Goal: Task Accomplishment & Management: Manage account settings

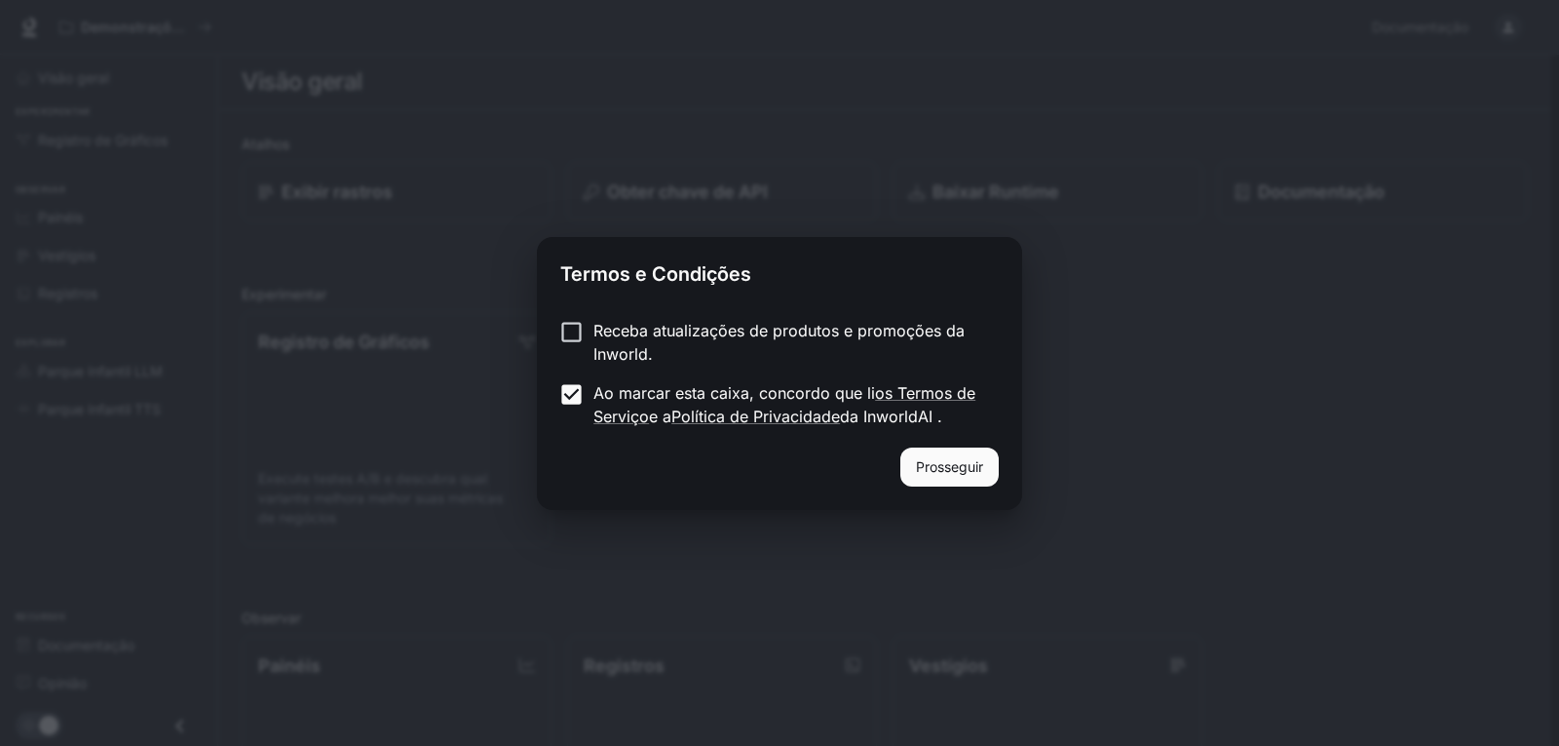
click at [557, 313] on div "Receba atualizações de produtos e promoções da Inworld. Ao marcar esta caixa, c…" at bounding box center [779, 375] width 485 height 144
click at [964, 459] on font "Prosseguir" at bounding box center [949, 466] width 67 height 17
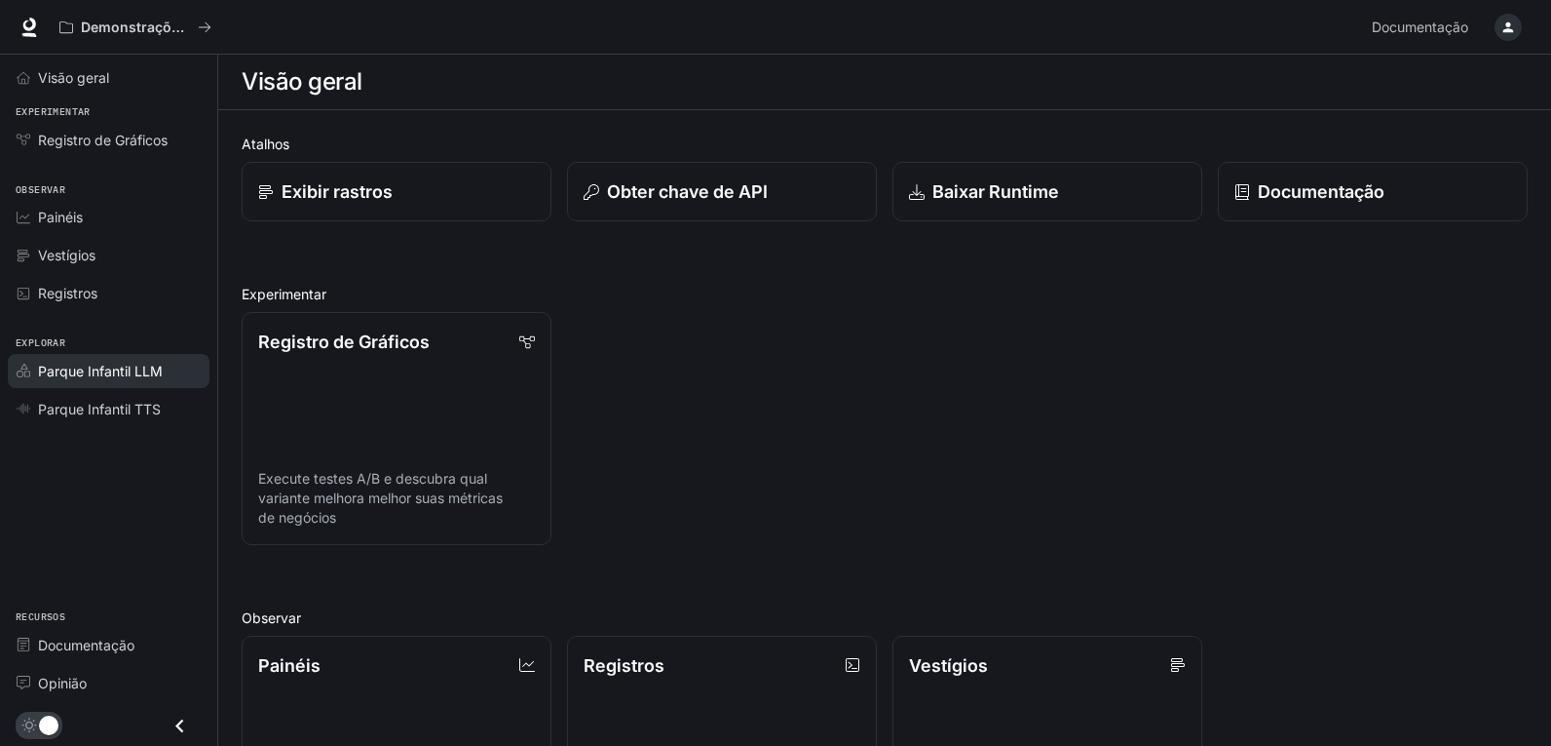
click at [101, 380] on span "Parque Infantil LLM" at bounding box center [100, 371] width 125 height 20
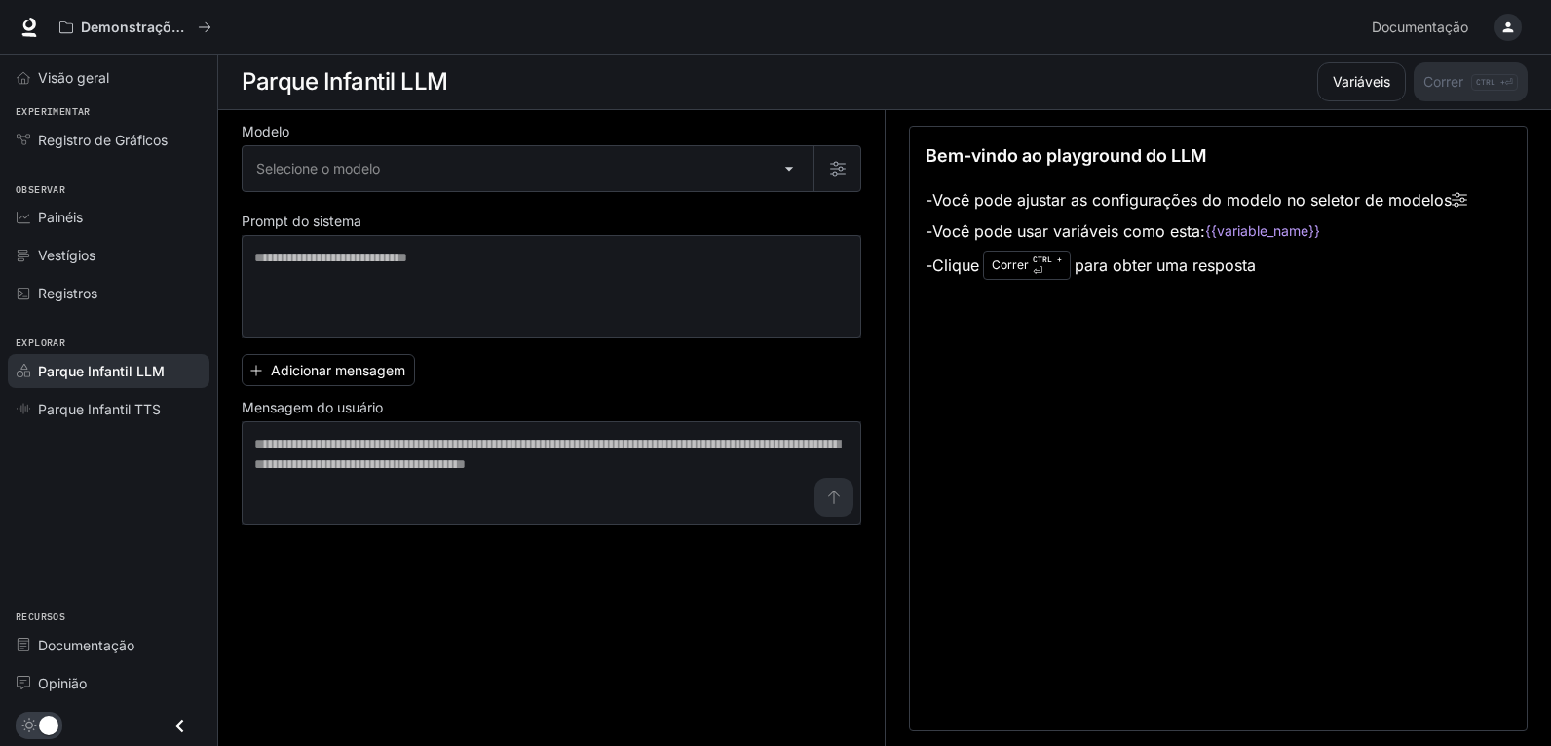
click at [105, 409] on font "Parque Infantil TTS" at bounding box center [99, 409] width 123 height 17
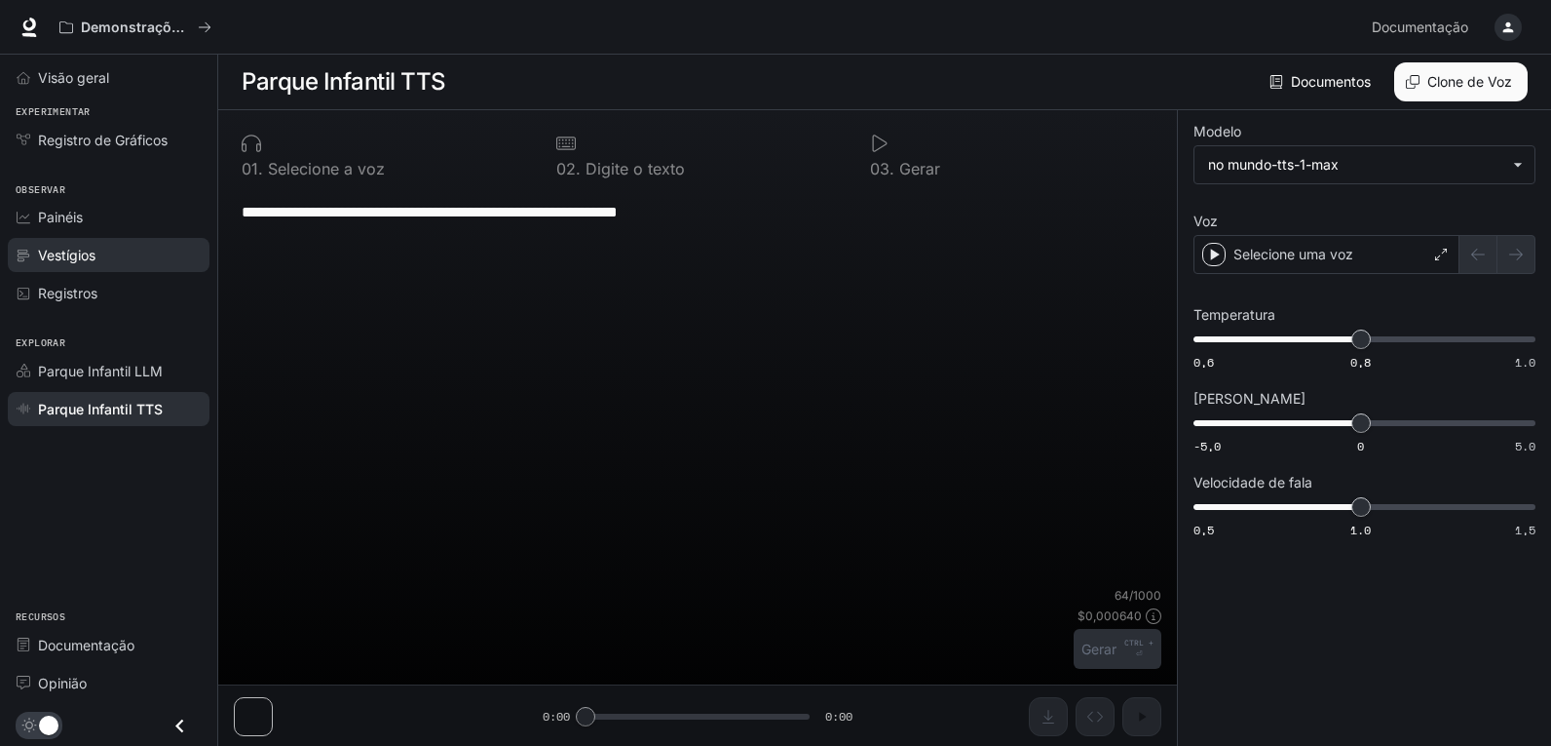
click at [58, 268] on link "Vestígios" at bounding box center [109, 255] width 202 height 34
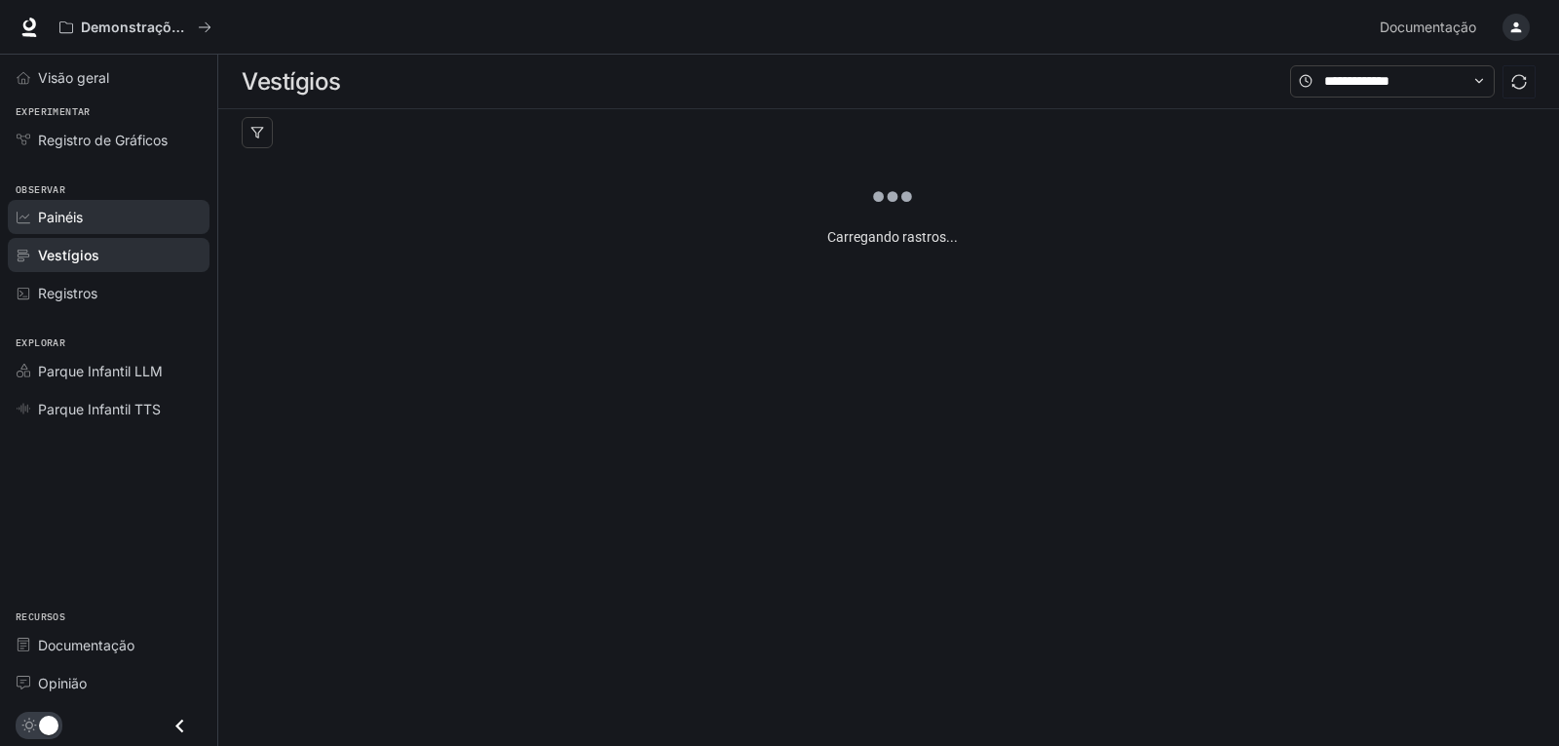
click at [96, 224] on div "Painéis" at bounding box center [119, 217] width 163 height 20
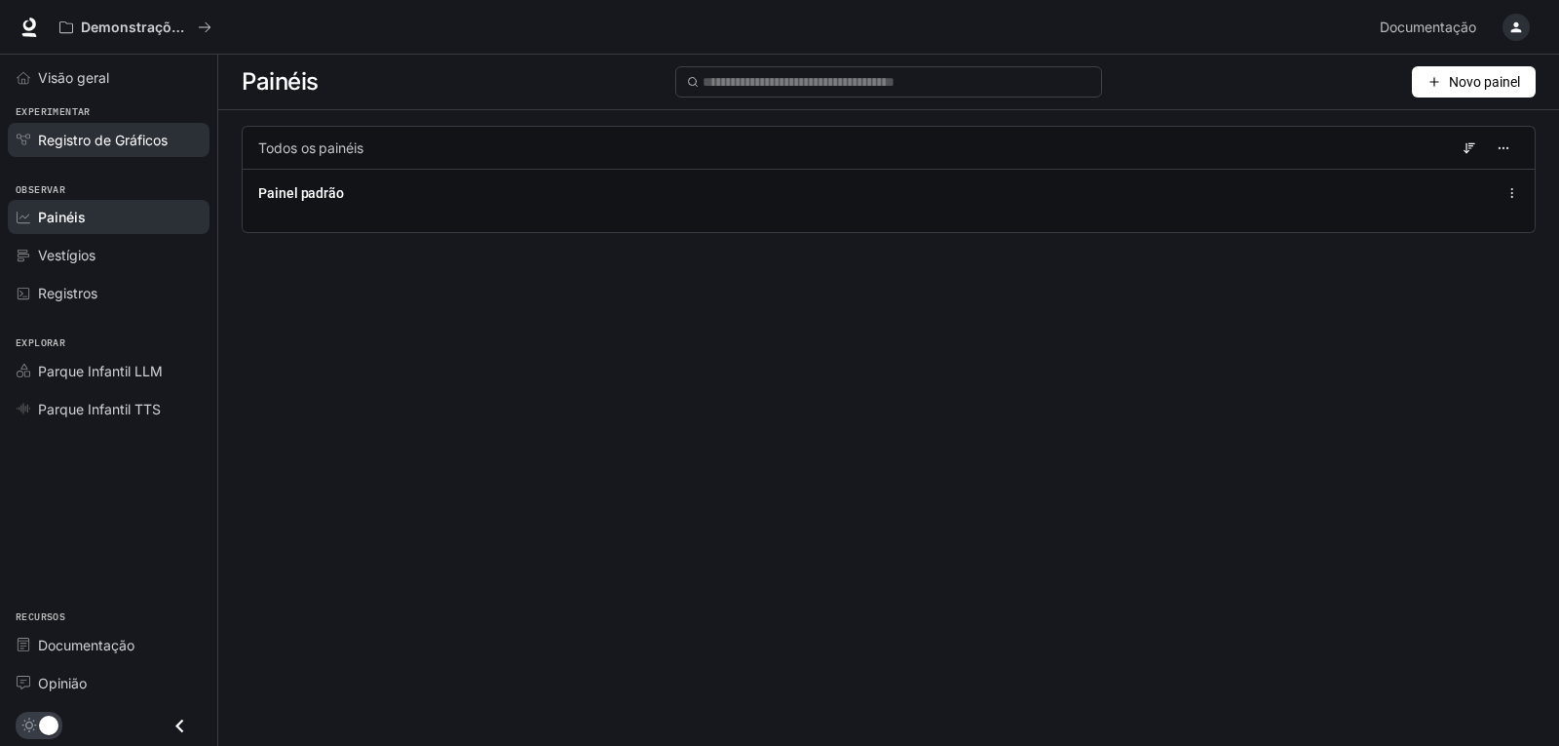
click at [126, 154] on link "Registro de Gráficos" at bounding box center [109, 140] width 202 height 34
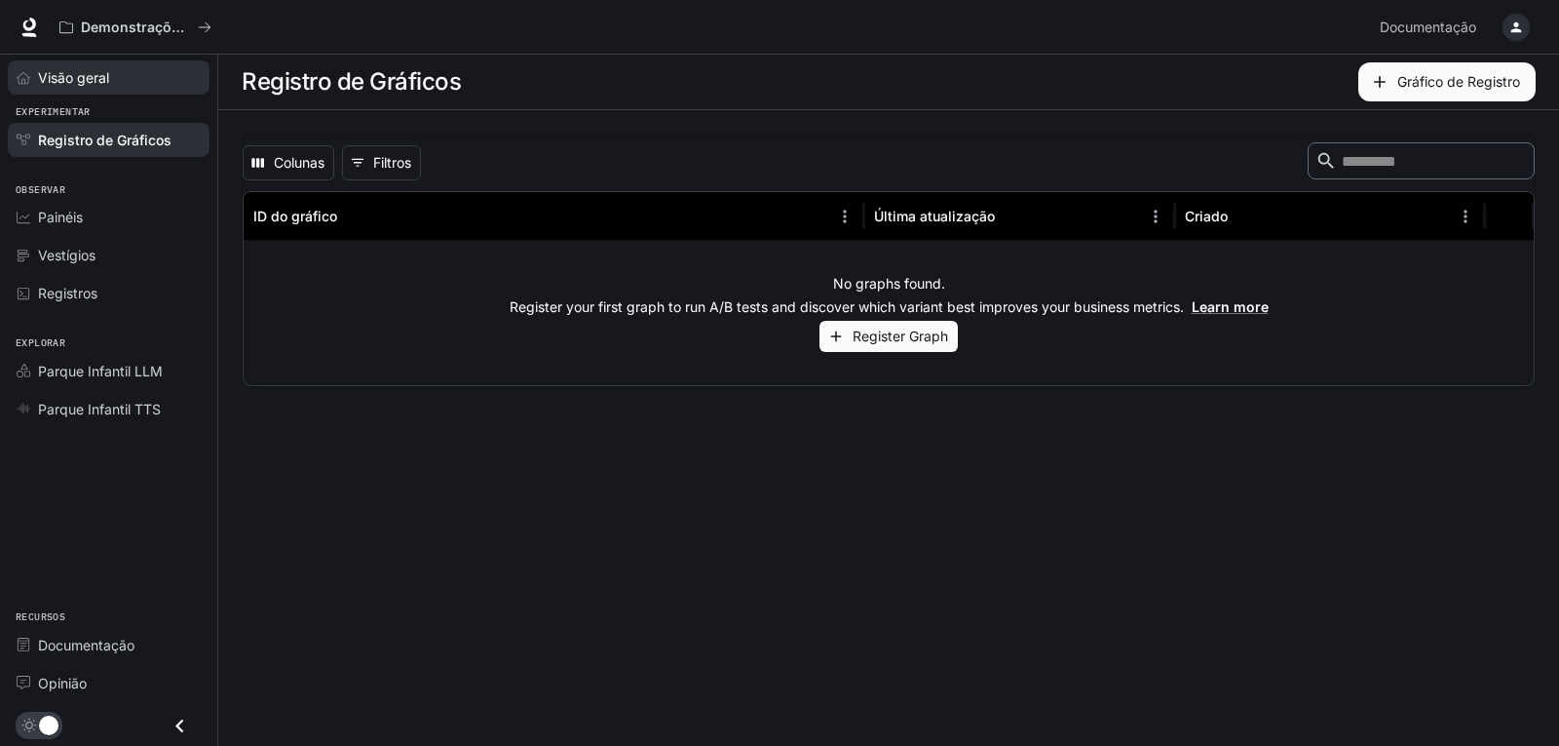
click at [152, 74] on div "Visão geral" at bounding box center [119, 77] width 163 height 20
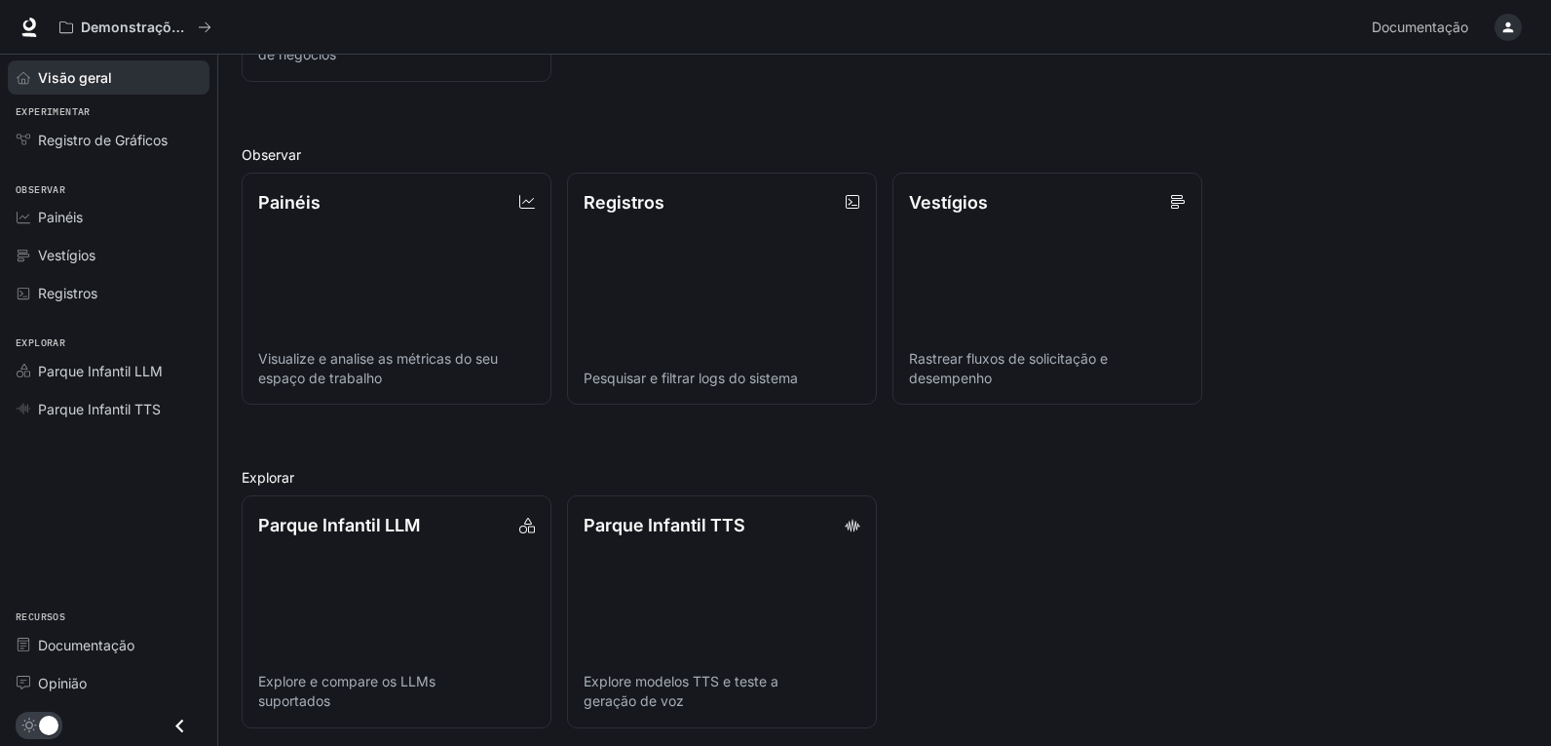
scroll to position [469, 0]
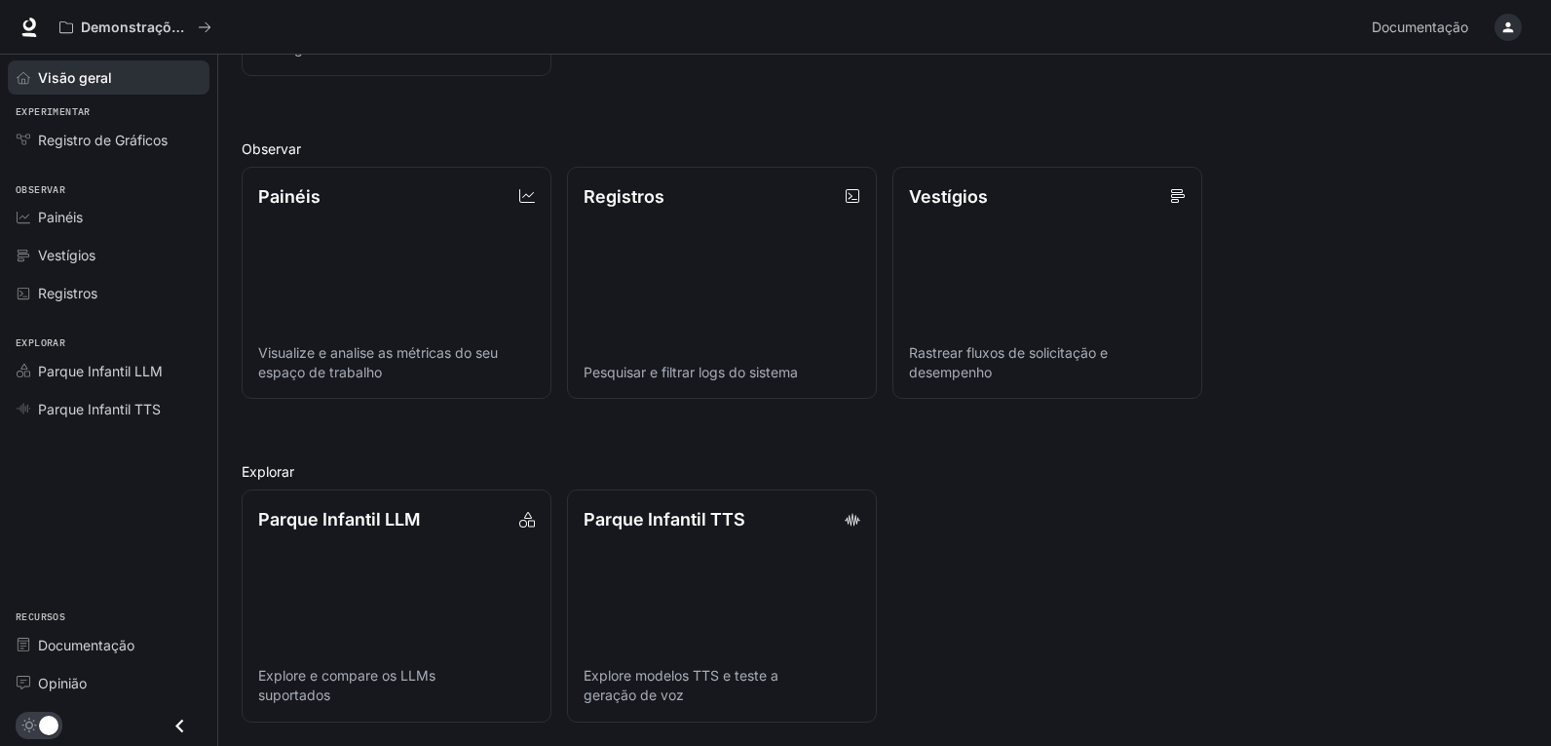
click at [1513, 20] on icon "button" at bounding box center [1509, 27] width 16 height 16
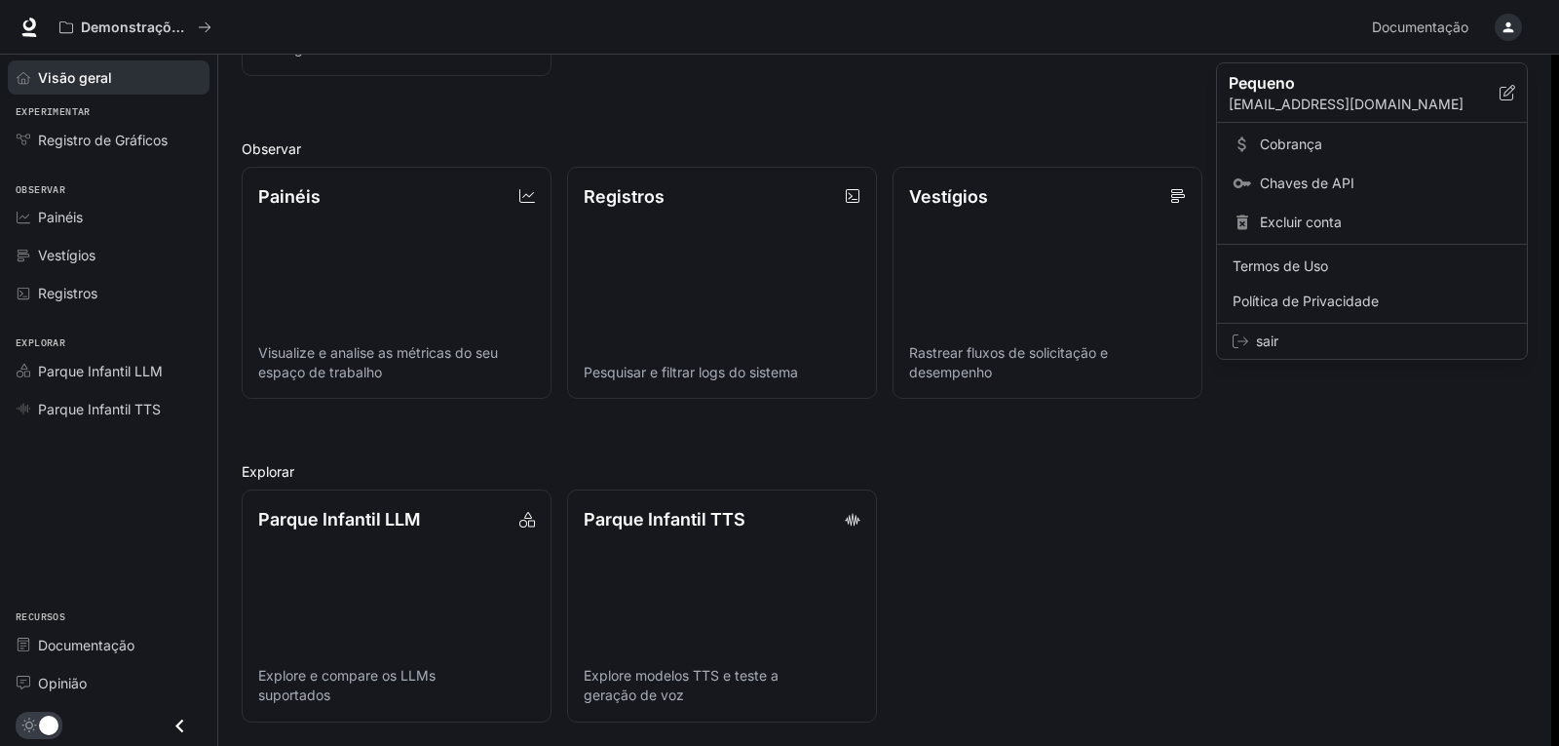
click at [178, 731] on div at bounding box center [779, 373] width 1559 height 746
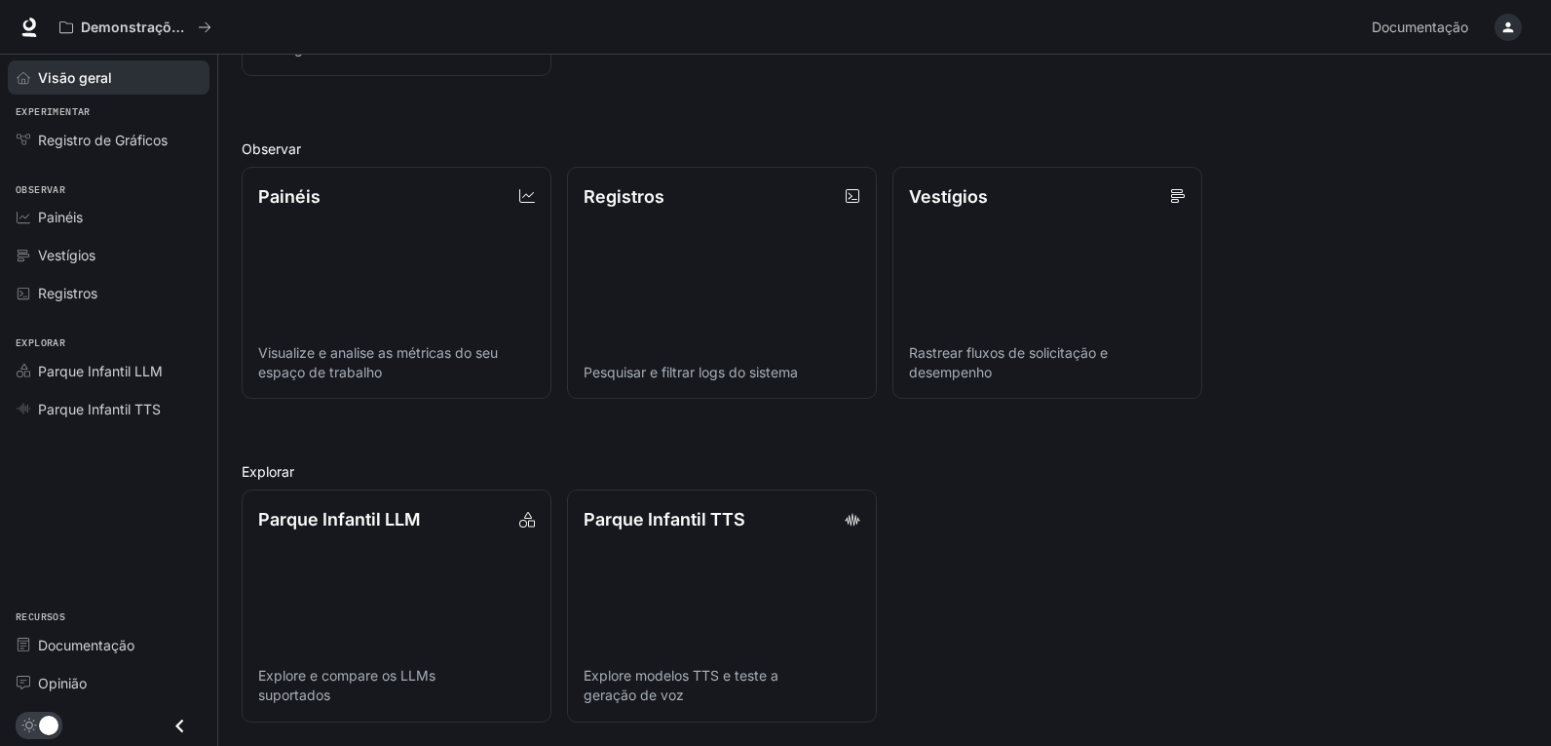
scroll to position [0, 0]
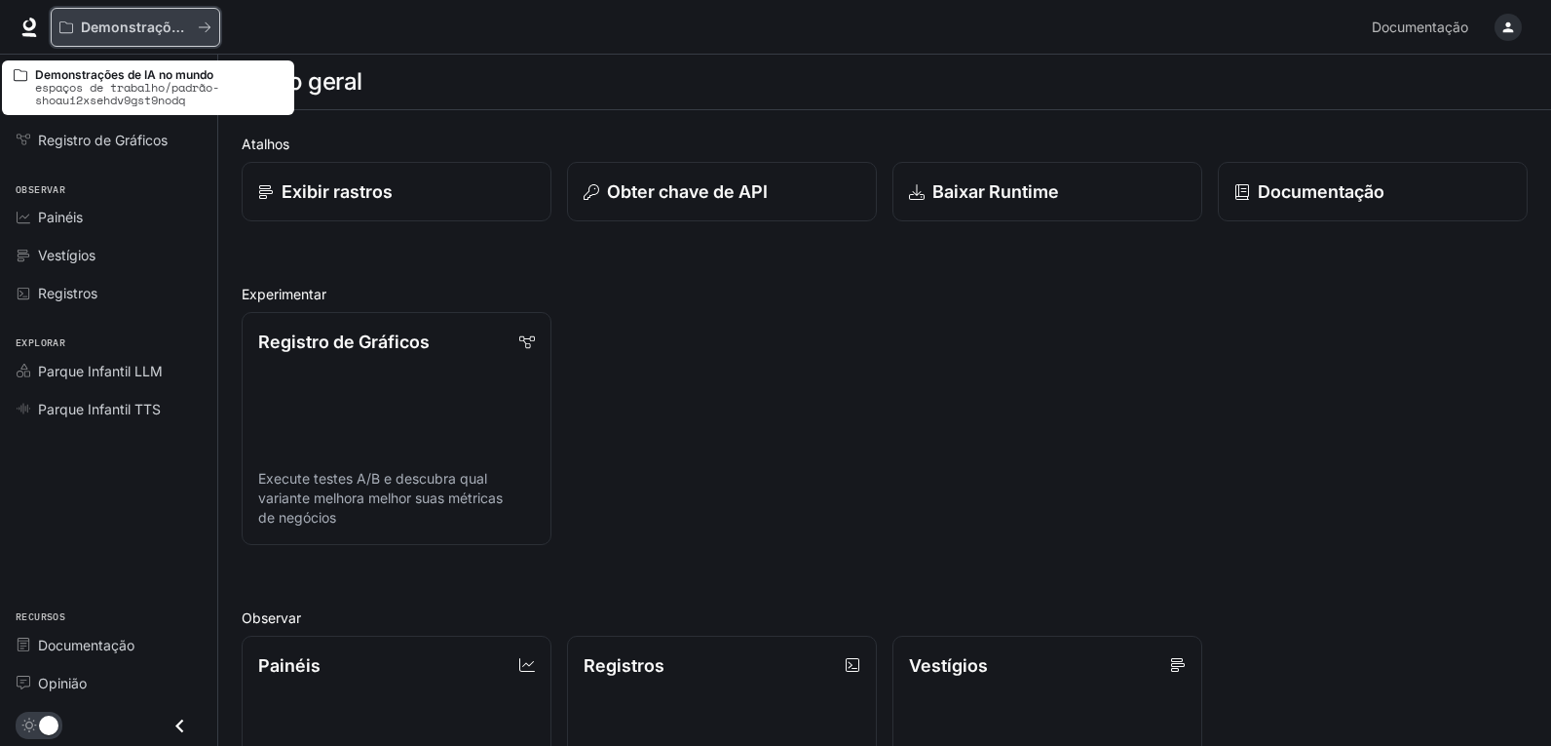
click at [195, 21] on div "Demonstrações de IA no mundo" at bounding box center [128, 27] width 138 height 17
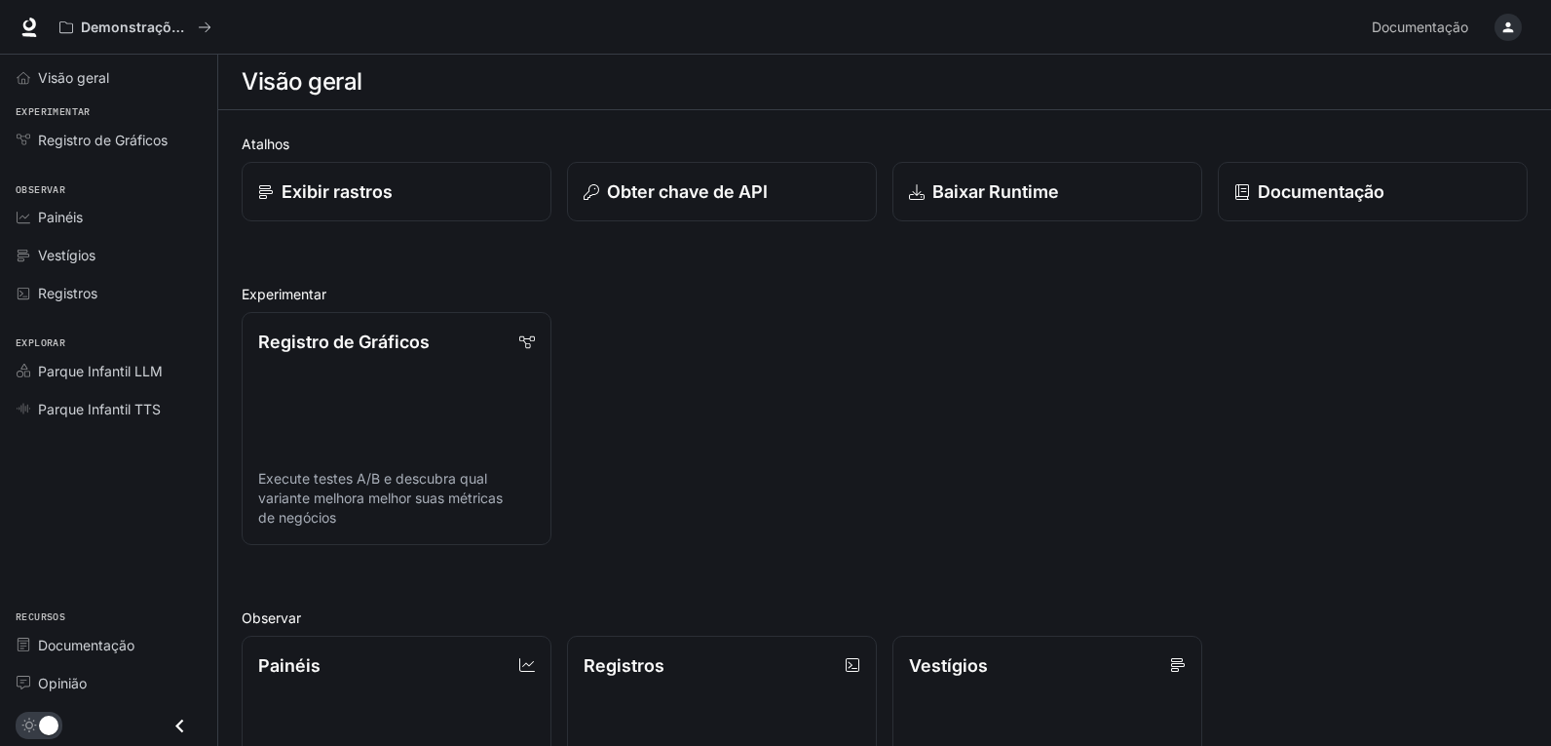
click at [1500, 26] on div "button" at bounding box center [1508, 27] width 27 height 27
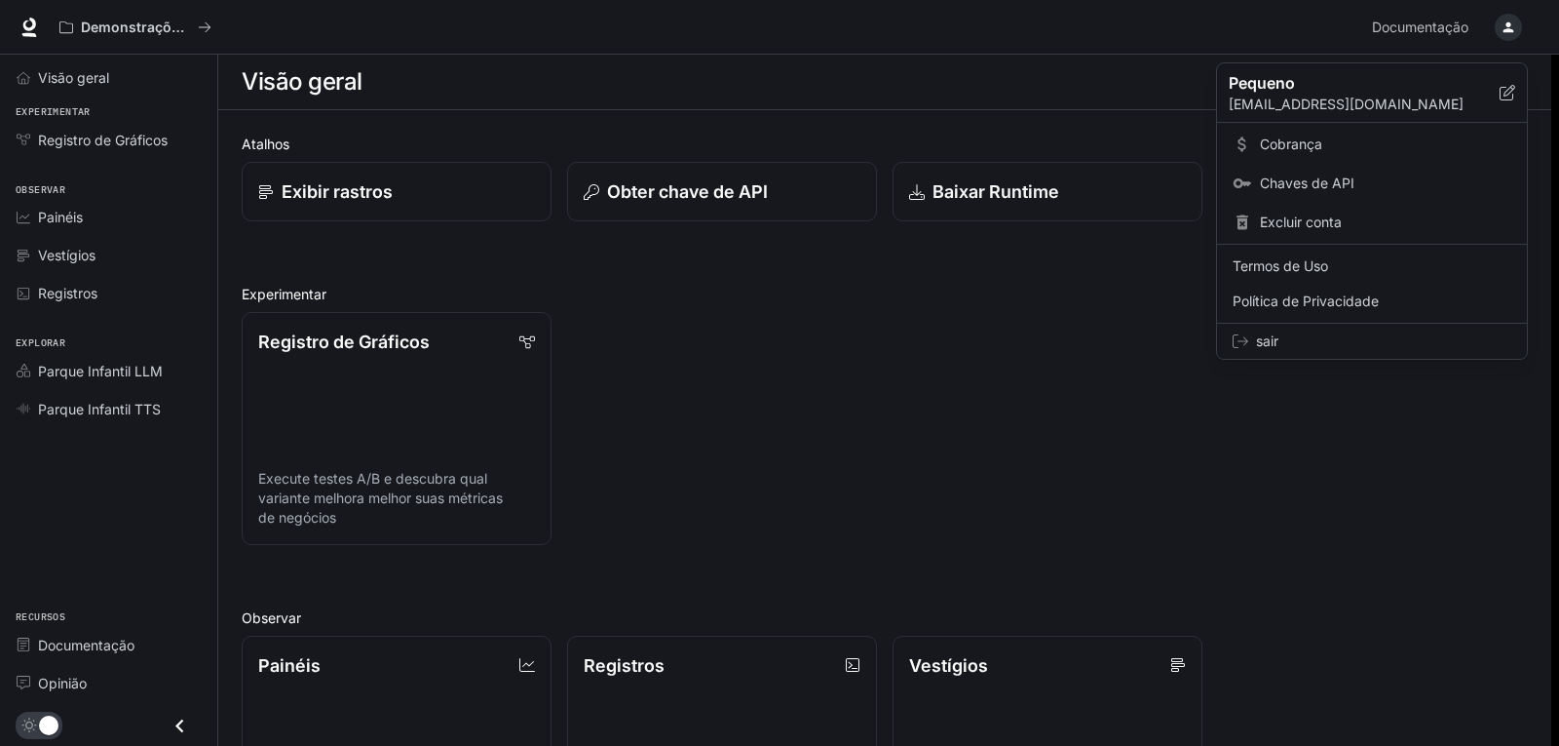
click at [1075, 312] on div at bounding box center [779, 373] width 1559 height 746
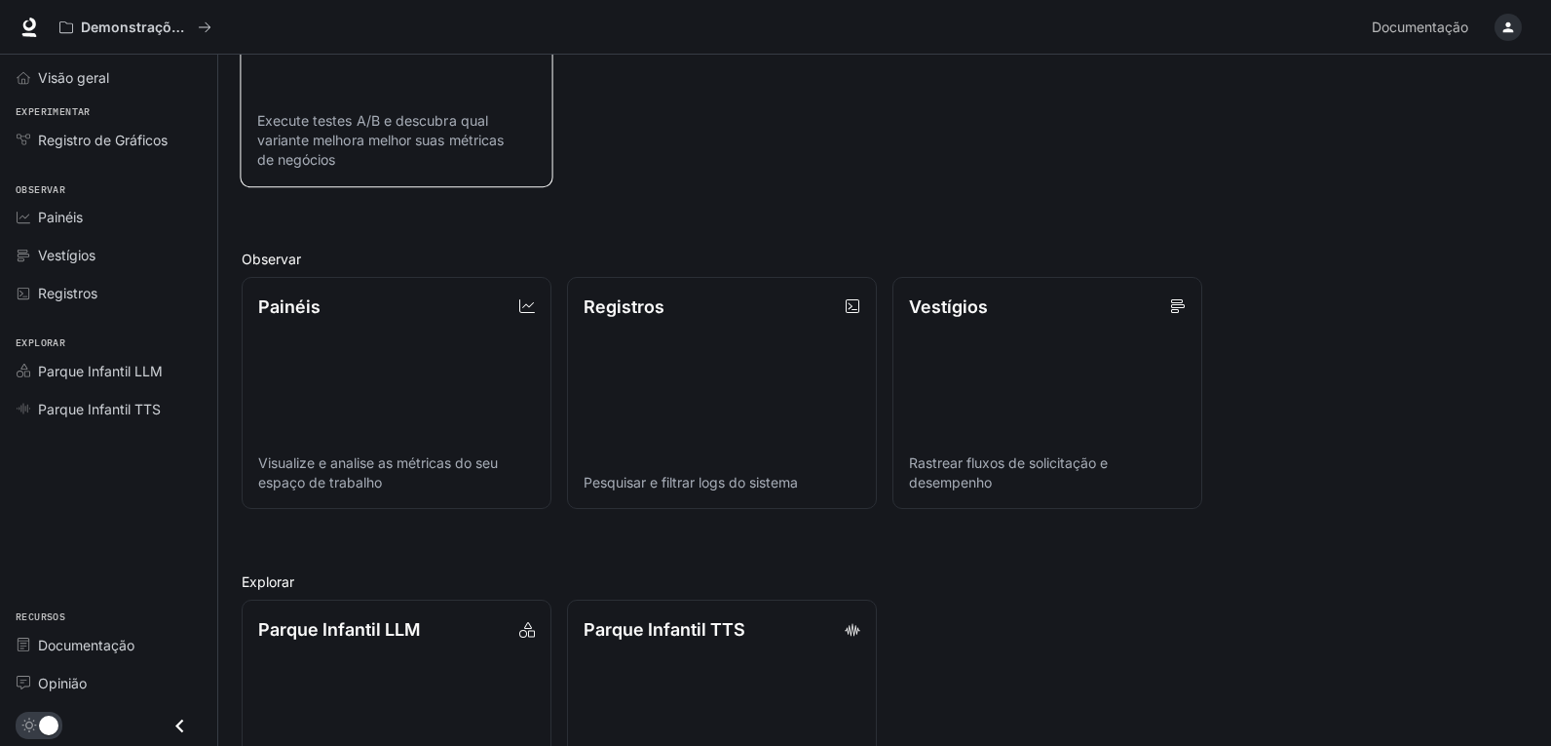
scroll to position [176, 0]
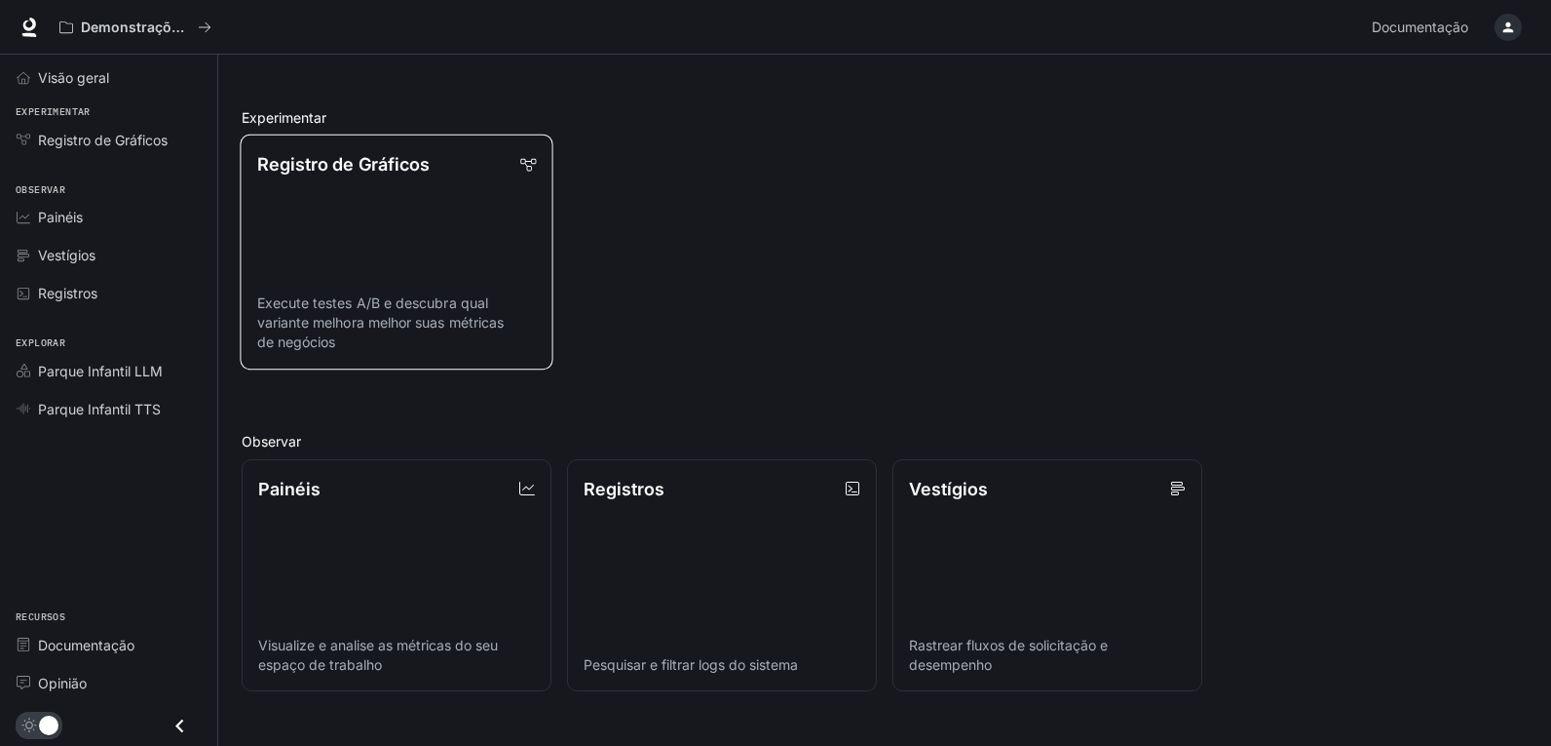
click at [490, 200] on link "Registro de Gráficos Execute testes A/B e descubra qual variante melhora melhor…" at bounding box center [396, 251] width 313 height 235
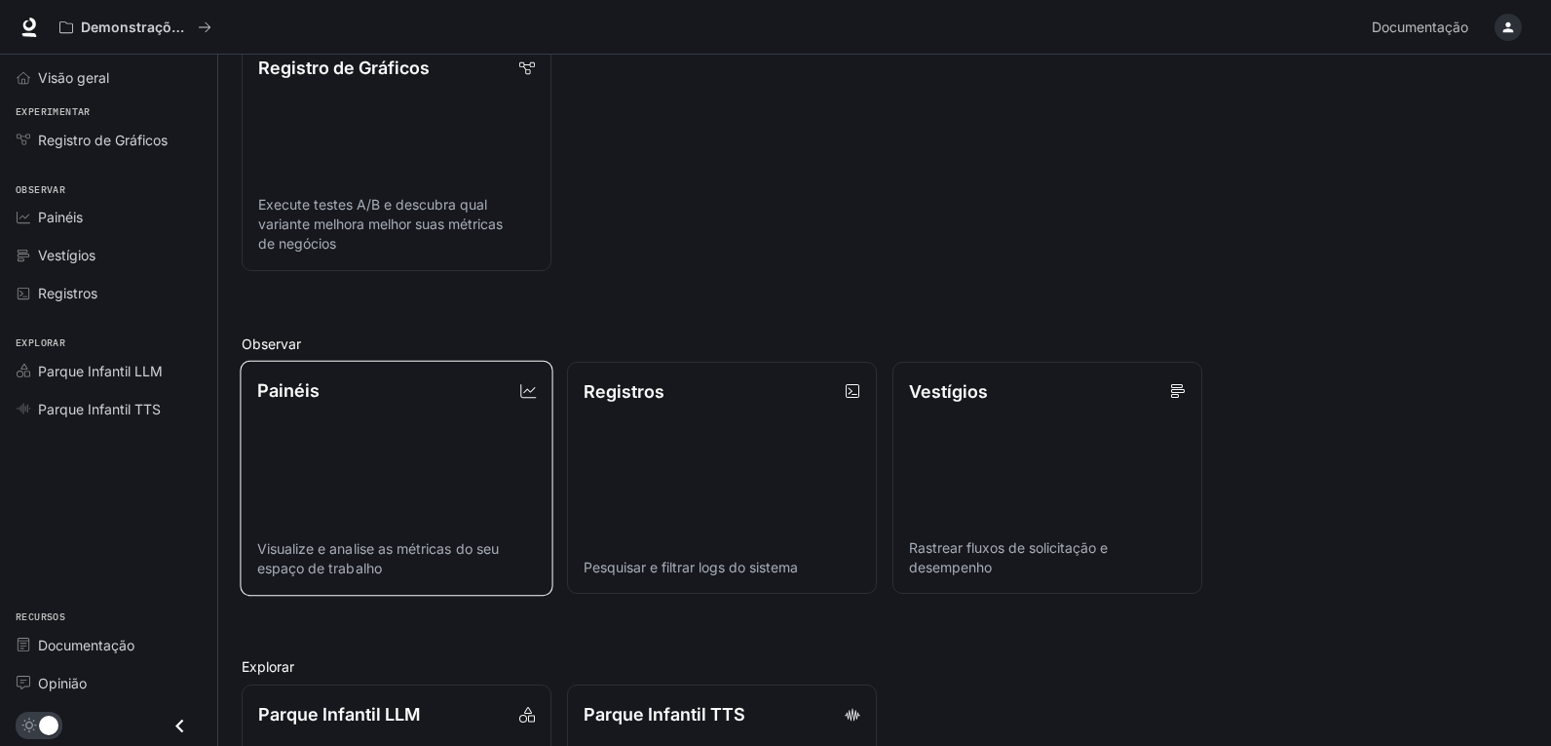
click at [466, 412] on link "Painéis Visualize e analise as métricas do seu espaço de trabalho" at bounding box center [396, 477] width 313 height 235
click at [466, 412] on html "Ir para o conteúdo principal Demonstrações de IA no mundo Documentação Document…" at bounding box center [775, 333] width 1551 height 1214
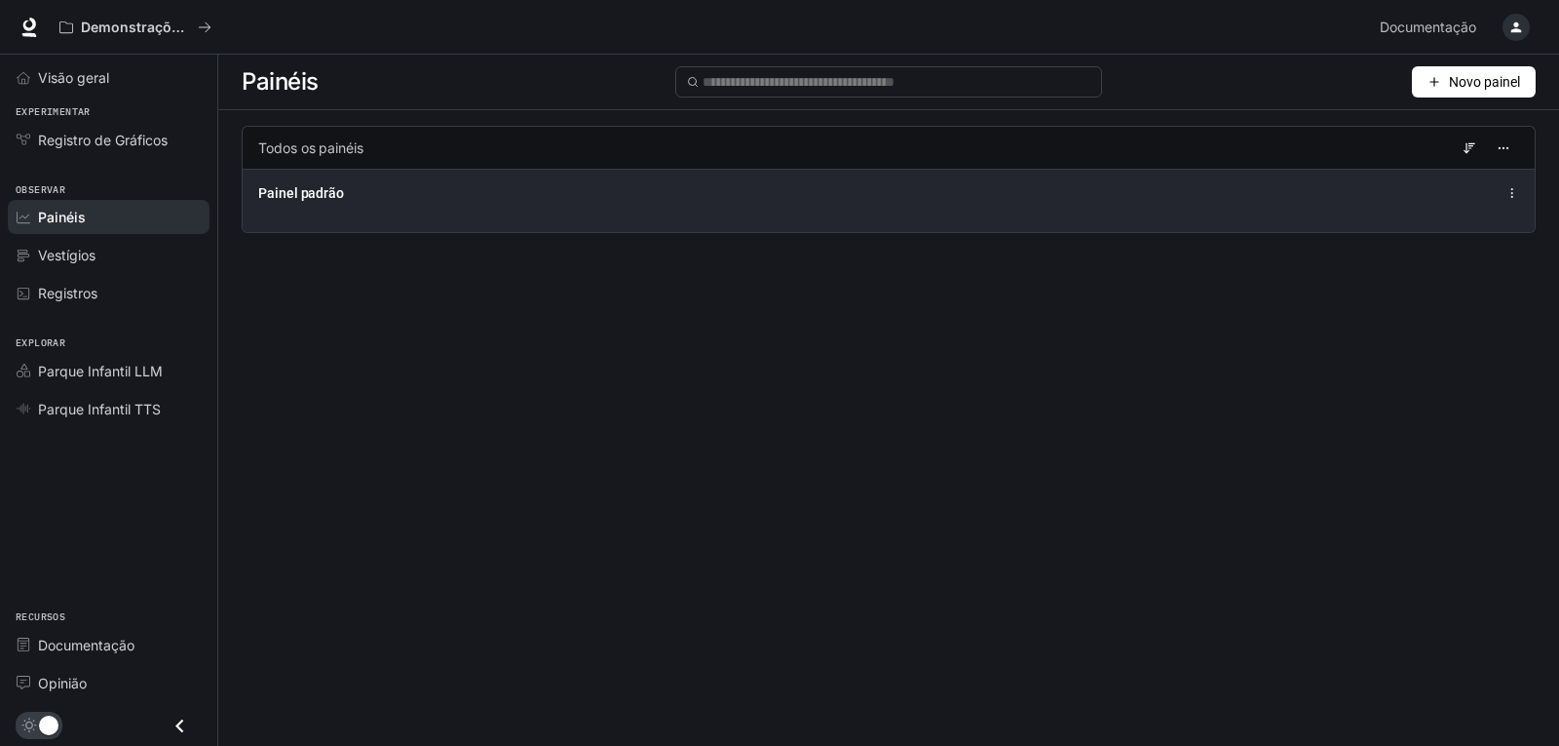
click at [372, 206] on div "Painel padrão" at bounding box center [889, 200] width 1292 height 63
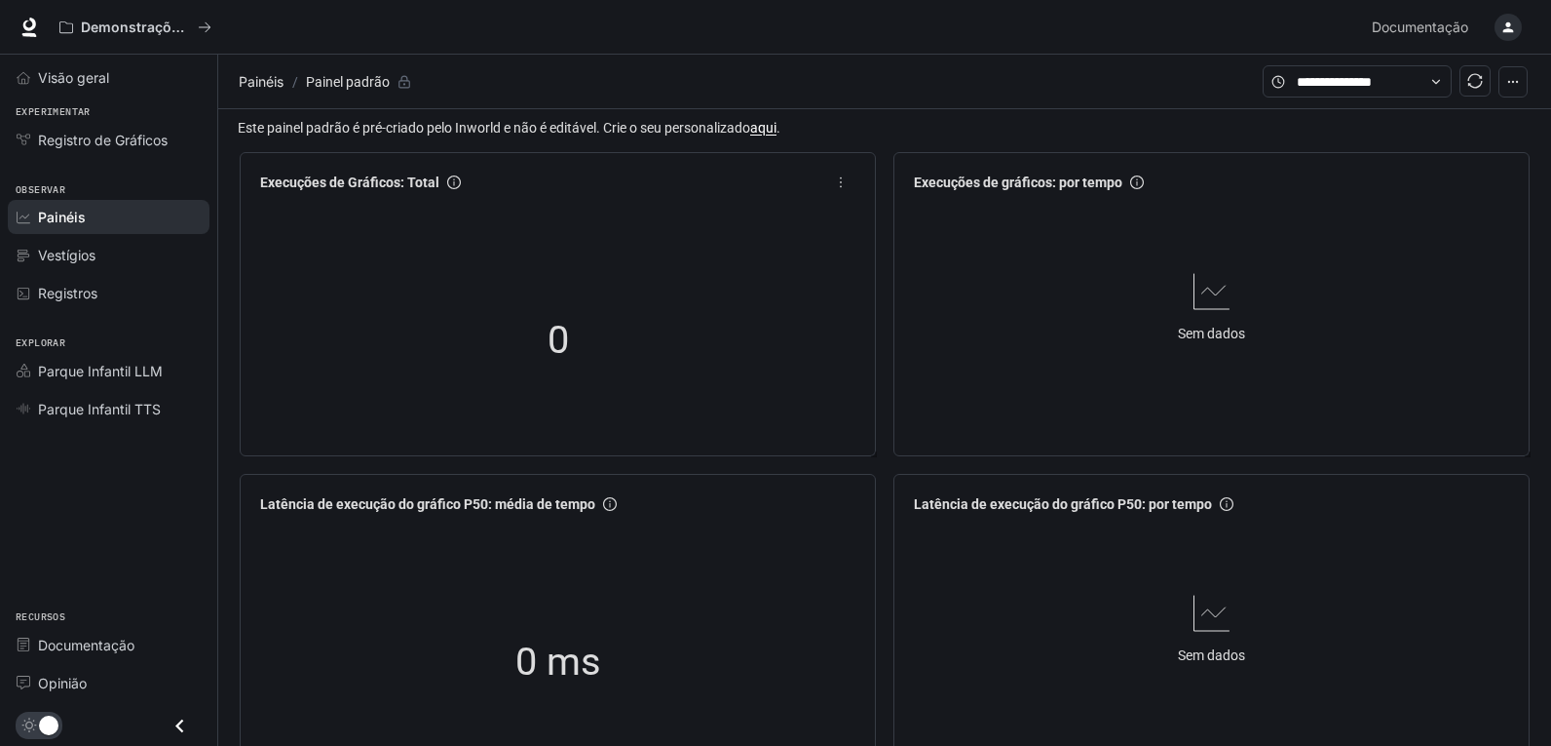
click at [521, 299] on div "0" at bounding box center [558, 340] width 195 height 125
click at [1016, 291] on div "Sem dados" at bounding box center [1211, 306] width 611 height 212
click at [1509, 32] on div "Atualizar" at bounding box center [1478, 36] width 70 height 33
click at [1500, 24] on div "button" at bounding box center [1508, 27] width 27 height 27
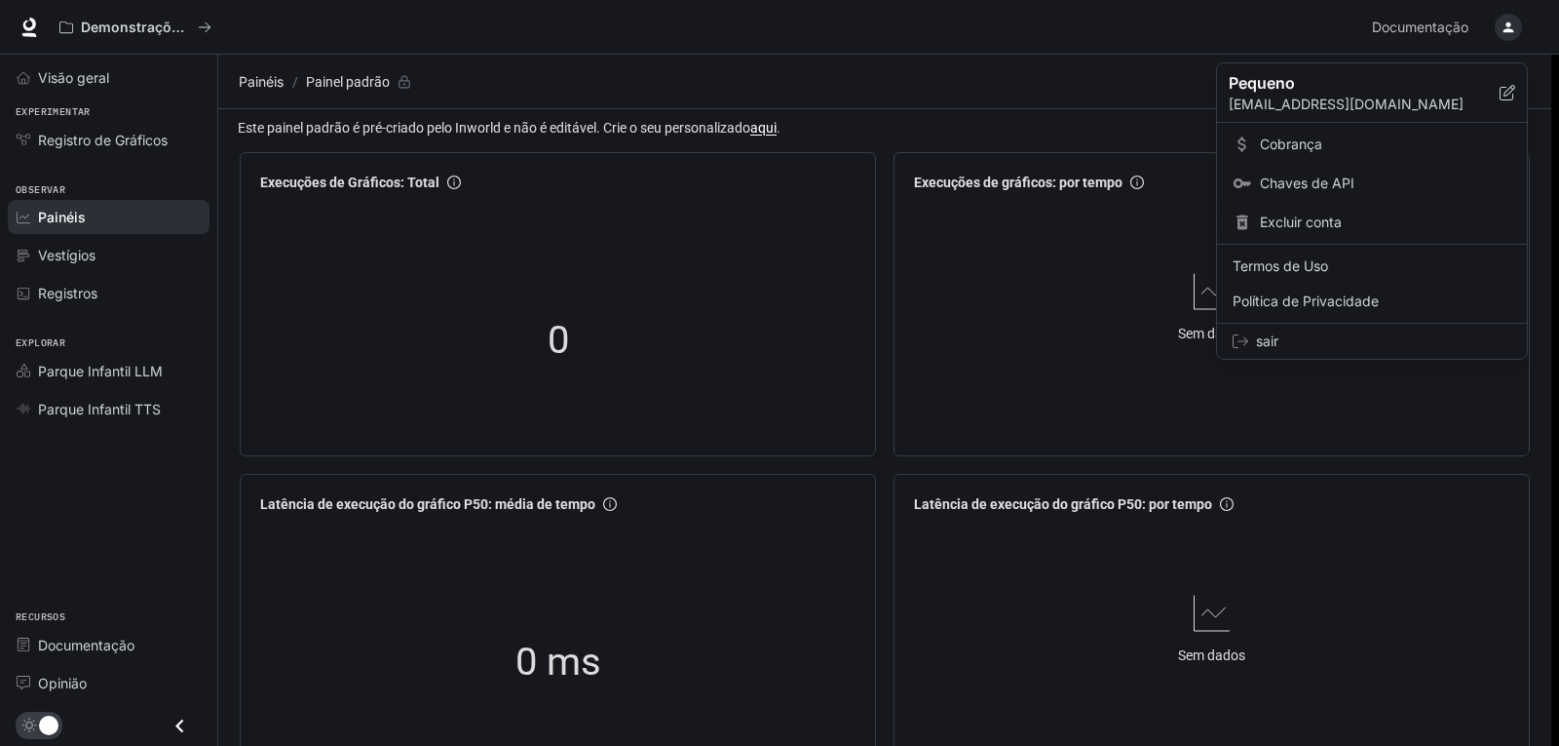
click at [1313, 215] on font "Excluir conta" at bounding box center [1301, 221] width 82 height 17
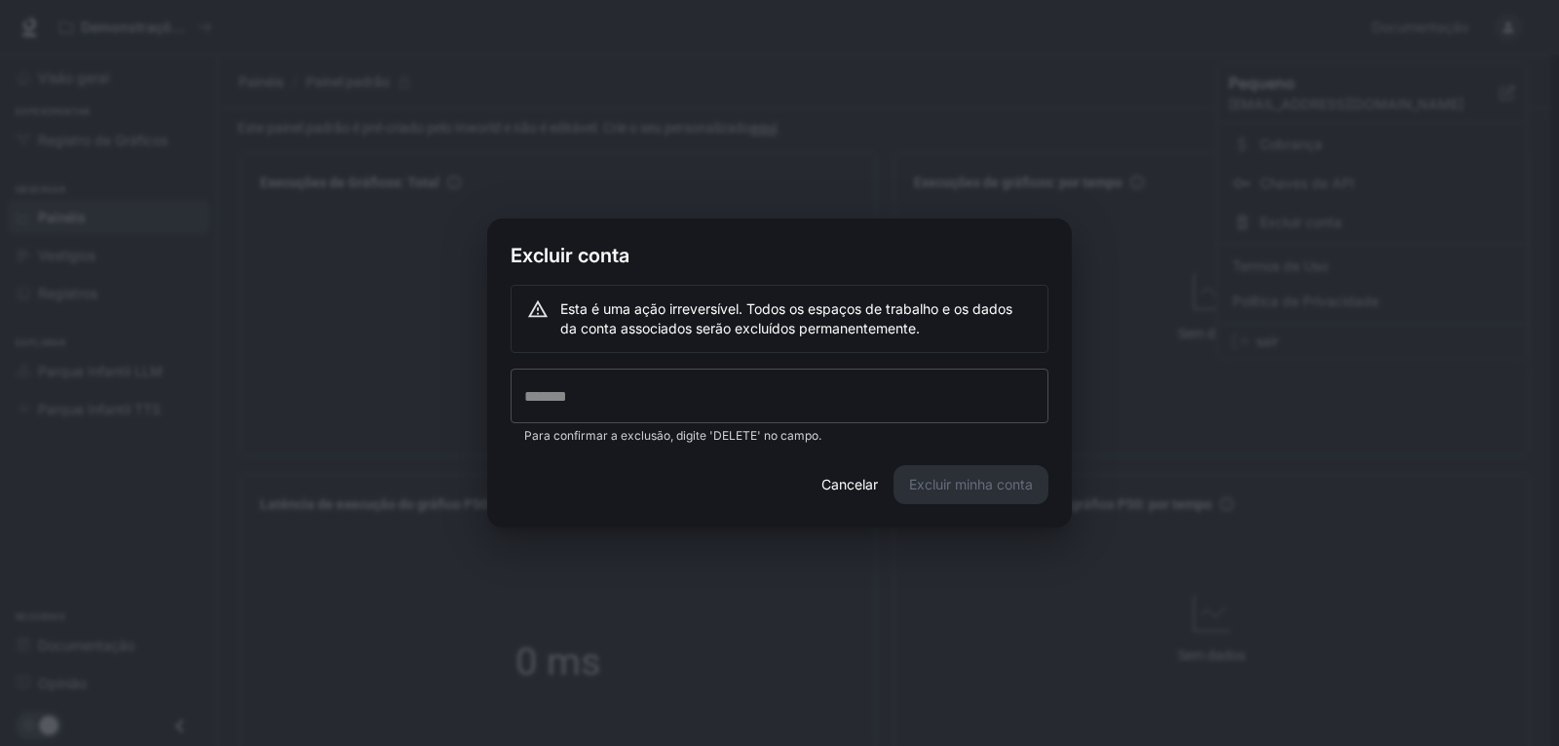
click at [761, 386] on input "text" at bounding box center [780, 395] width 538 height 55
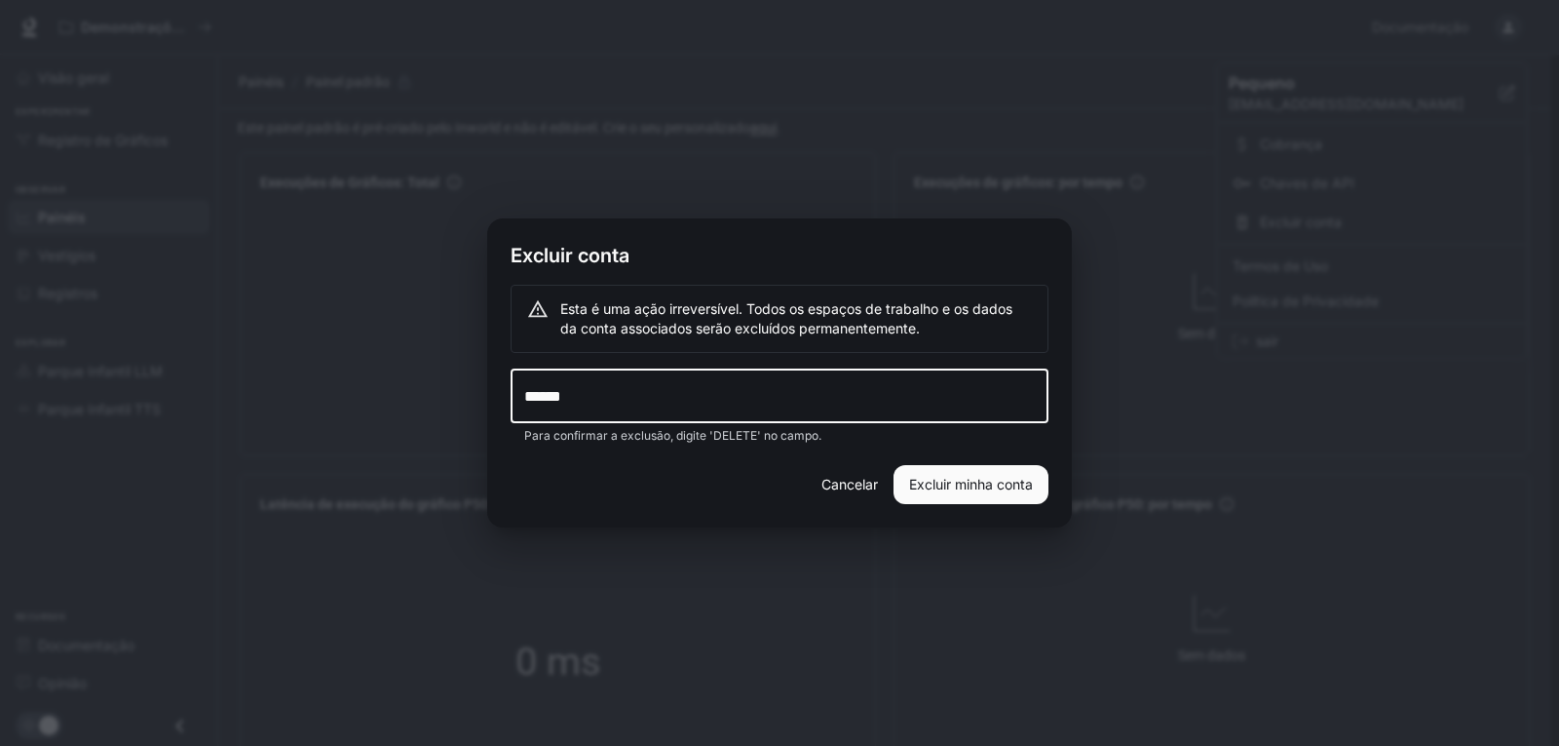
type input "******"
click at [942, 493] on font "Excluir minha conta" at bounding box center [971, 484] width 124 height 24
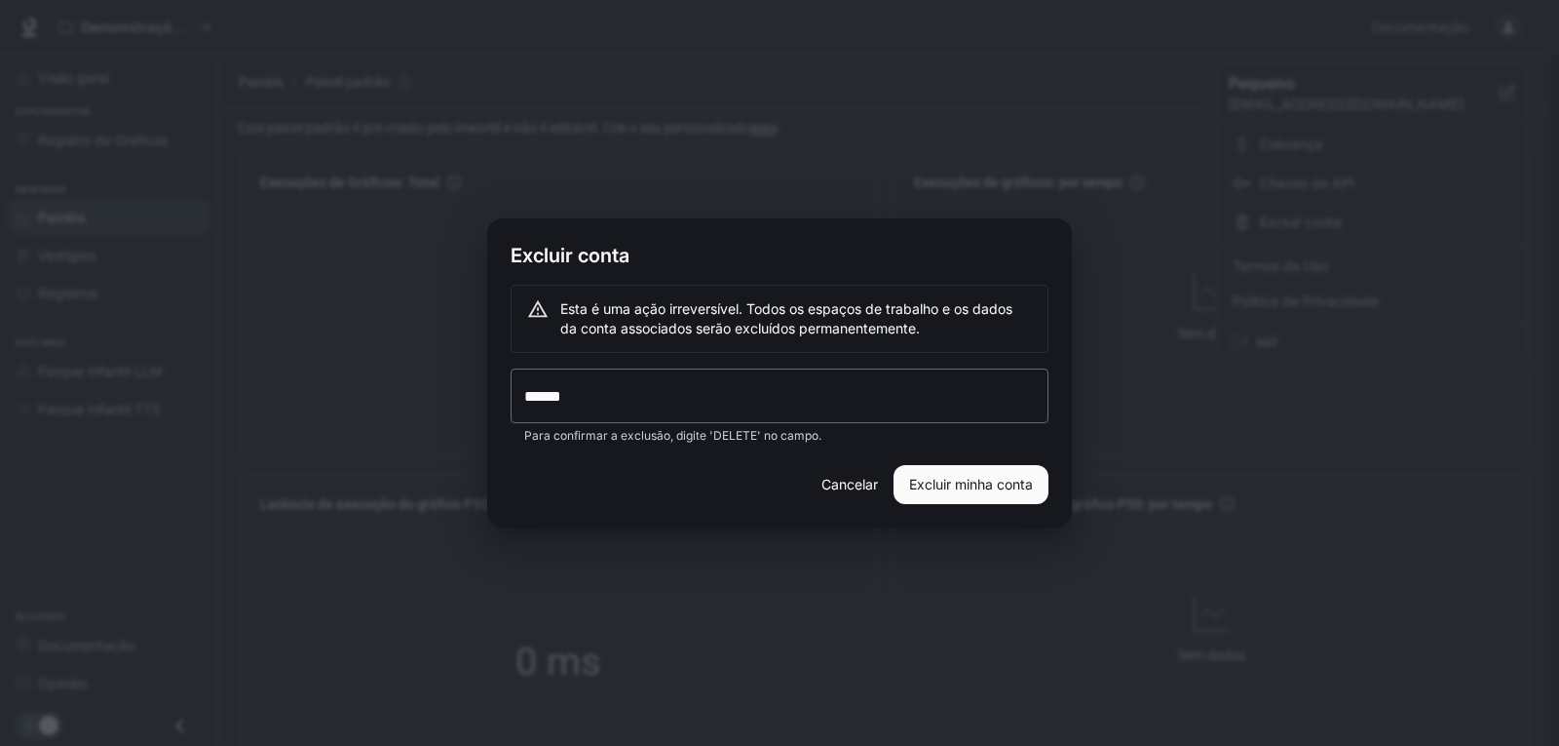
click at [966, 479] on font "Excluir minha conta" at bounding box center [971, 484] width 124 height 17
